Goal: Transaction & Acquisition: Book appointment/travel/reservation

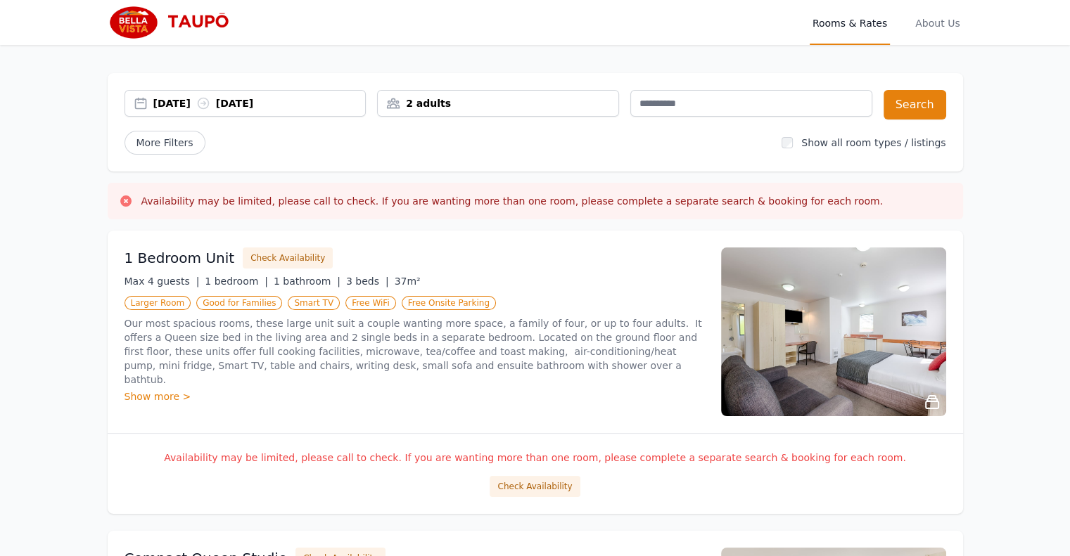
click at [210, 107] on icon at bounding box center [203, 103] width 14 height 14
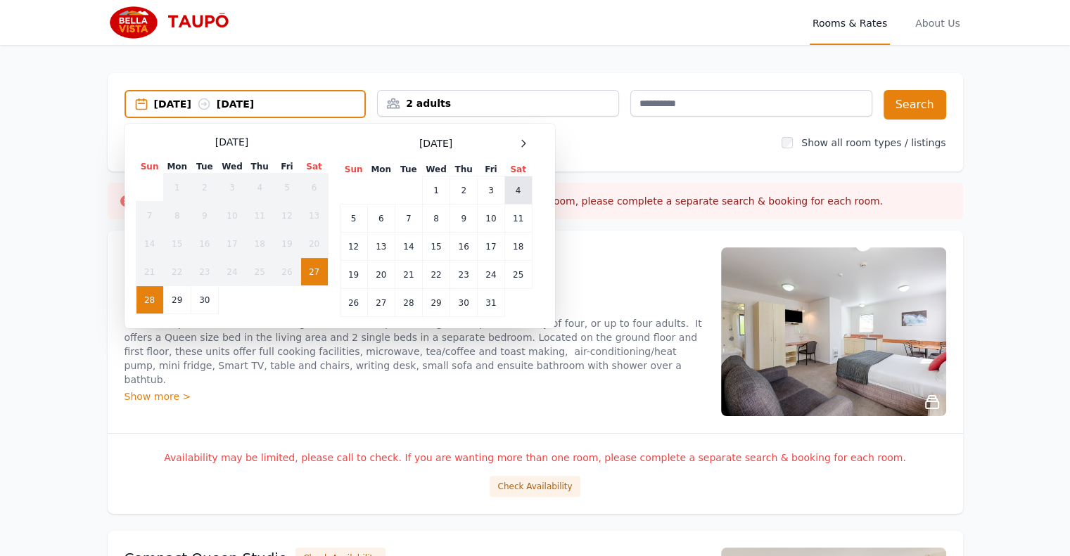
click at [515, 186] on td "4" at bounding box center [517, 191] width 27 height 28
click at [352, 216] on td "5" at bounding box center [353, 219] width 27 height 28
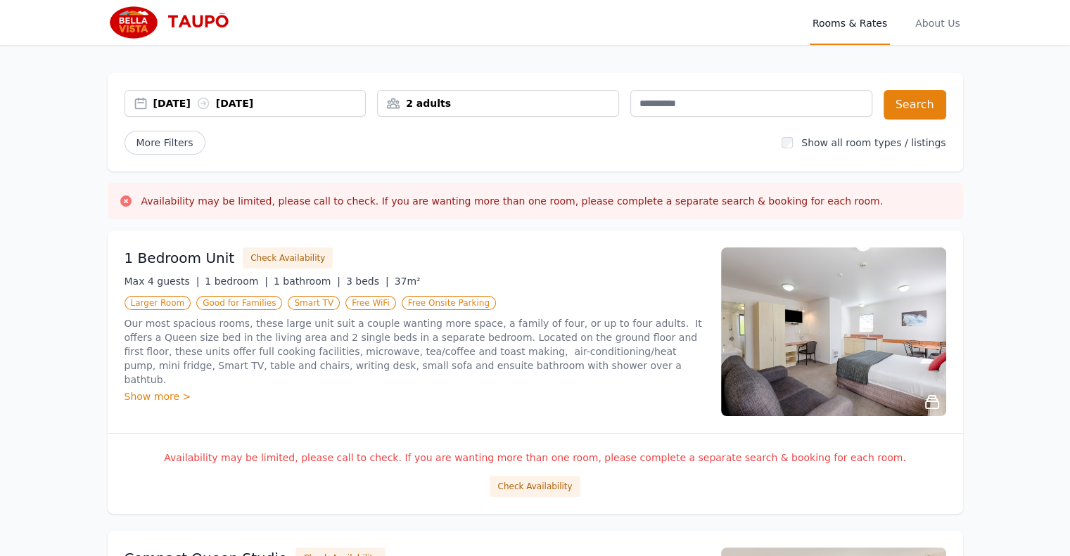
click at [501, 103] on div "2 adults" at bounding box center [498, 103] width 241 height 14
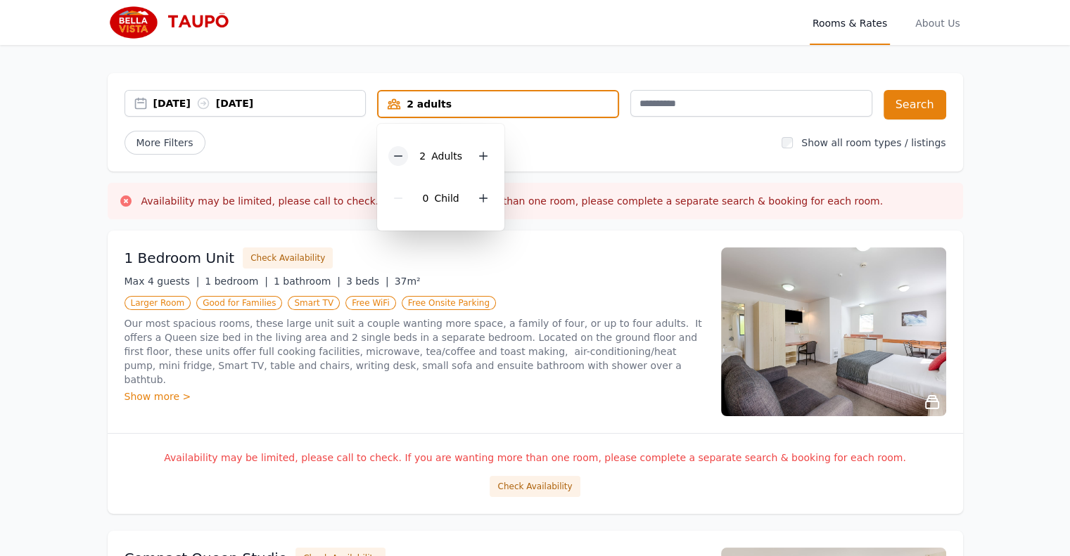
click at [397, 160] on icon at bounding box center [397, 155] width 11 height 11
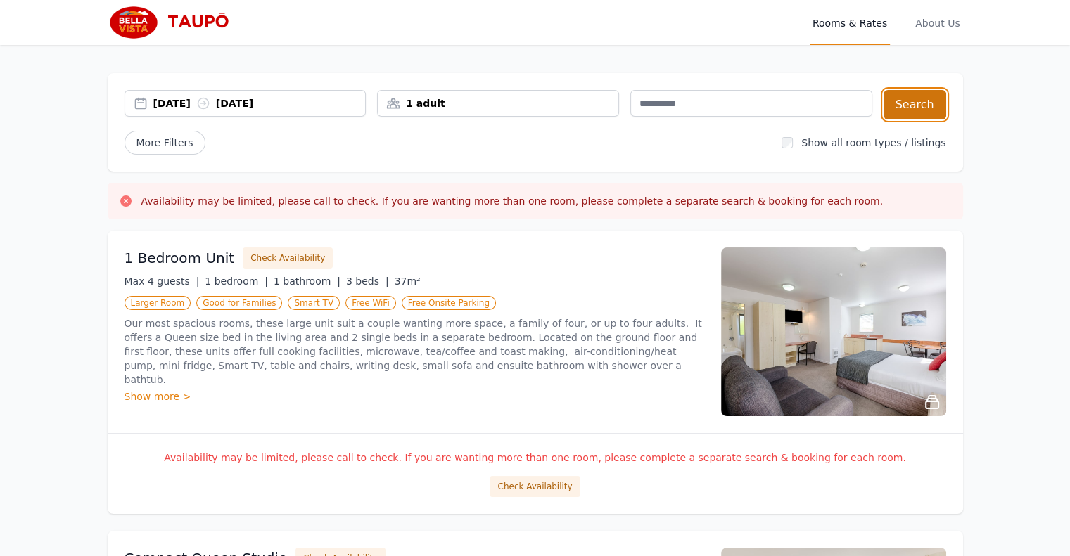
click at [916, 98] on button "Search" at bounding box center [914, 105] width 63 height 30
click at [270, 252] on button "Check Availability" at bounding box center [288, 258] width 90 height 21
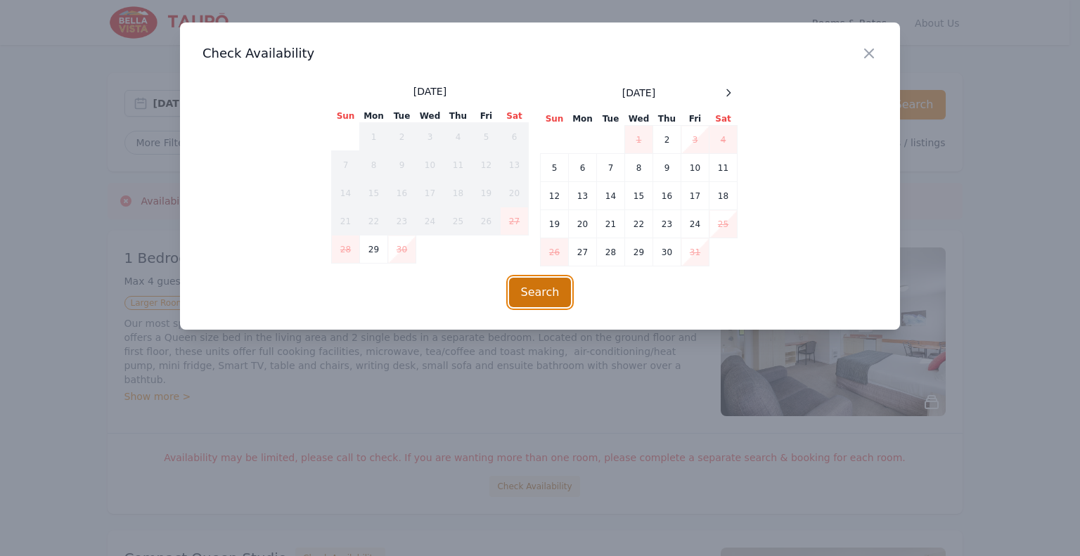
click at [546, 287] on button "Search" at bounding box center [540, 293] width 63 height 30
